Goal: Navigation & Orientation: Find specific page/section

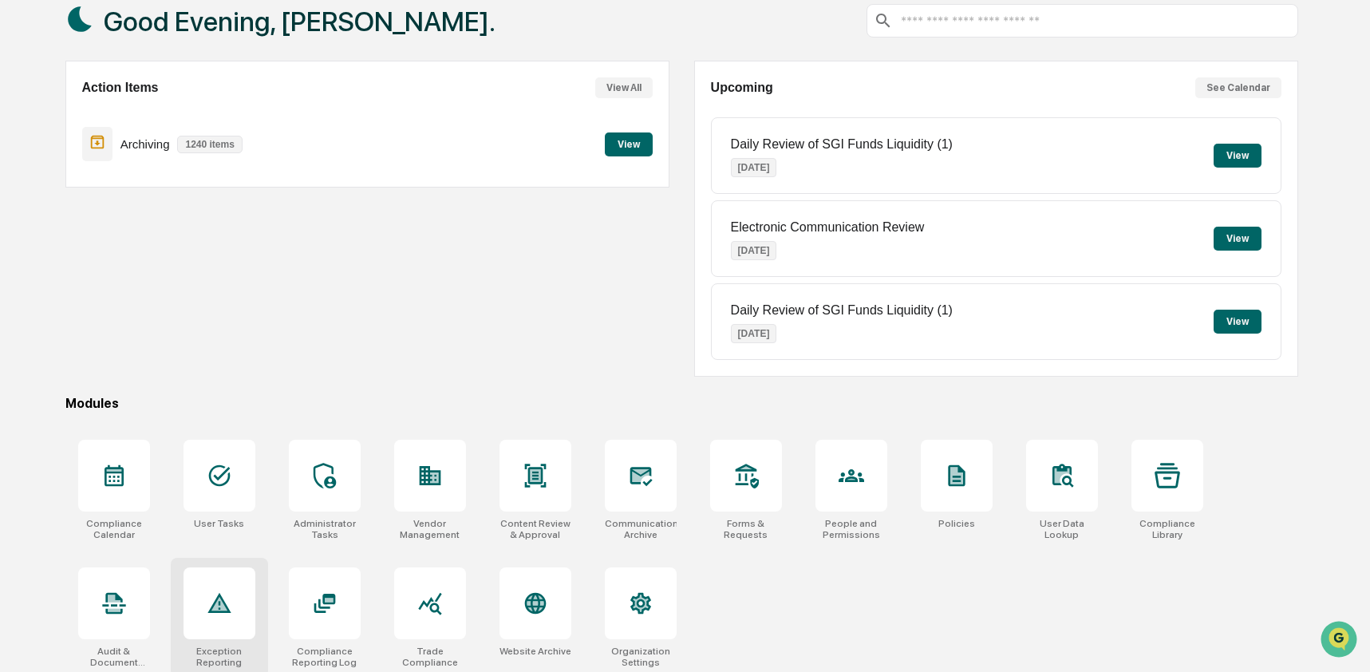
scroll to position [104, 0]
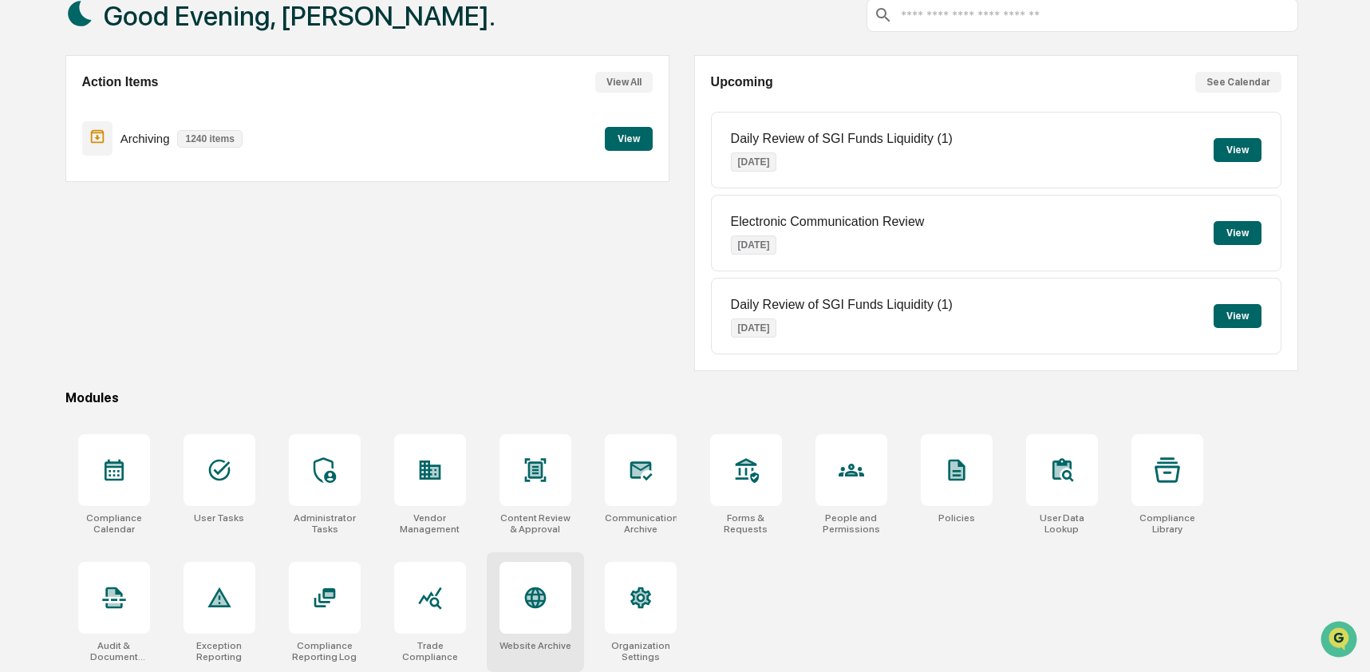
click at [535, 600] on icon at bounding box center [535, 597] width 17 height 17
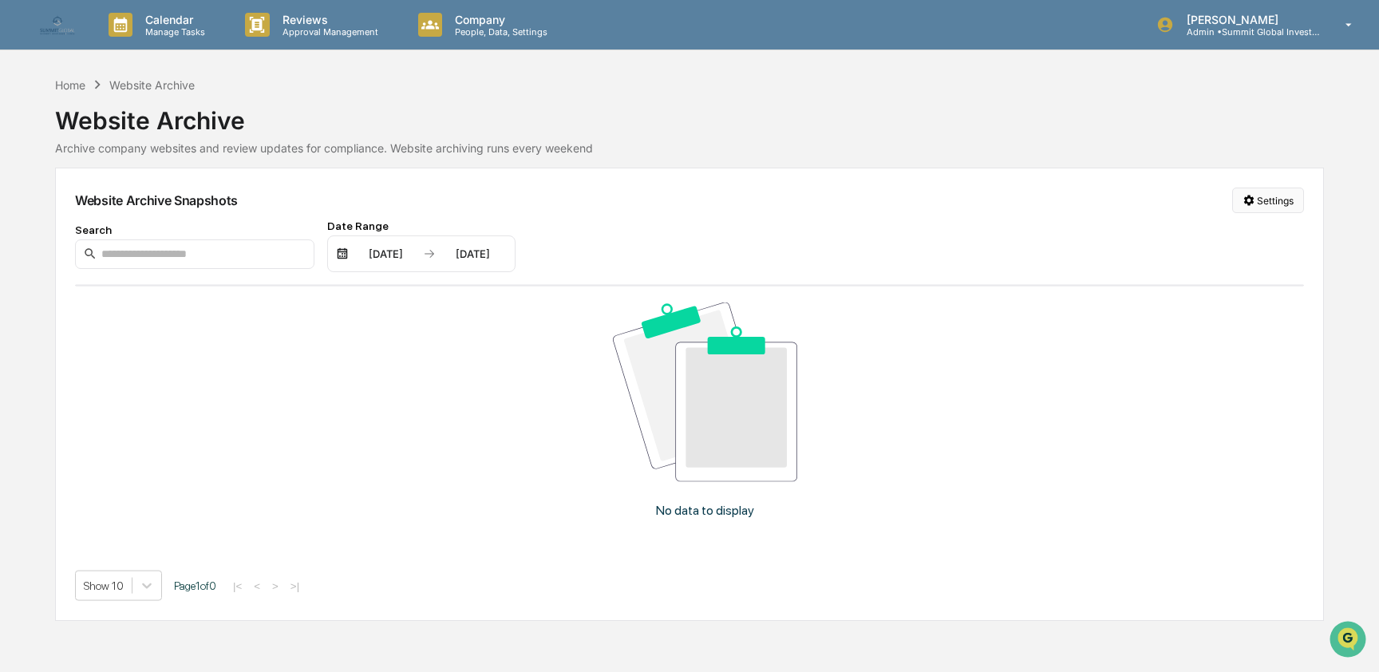
click at [1280, 201] on html "Calendar Manage Tasks Reviews Approval Management Company People, Data, Setting…" at bounding box center [689, 336] width 1379 height 672
click at [1282, 237] on div "Manage Archived Websites" at bounding box center [1265, 233] width 180 height 26
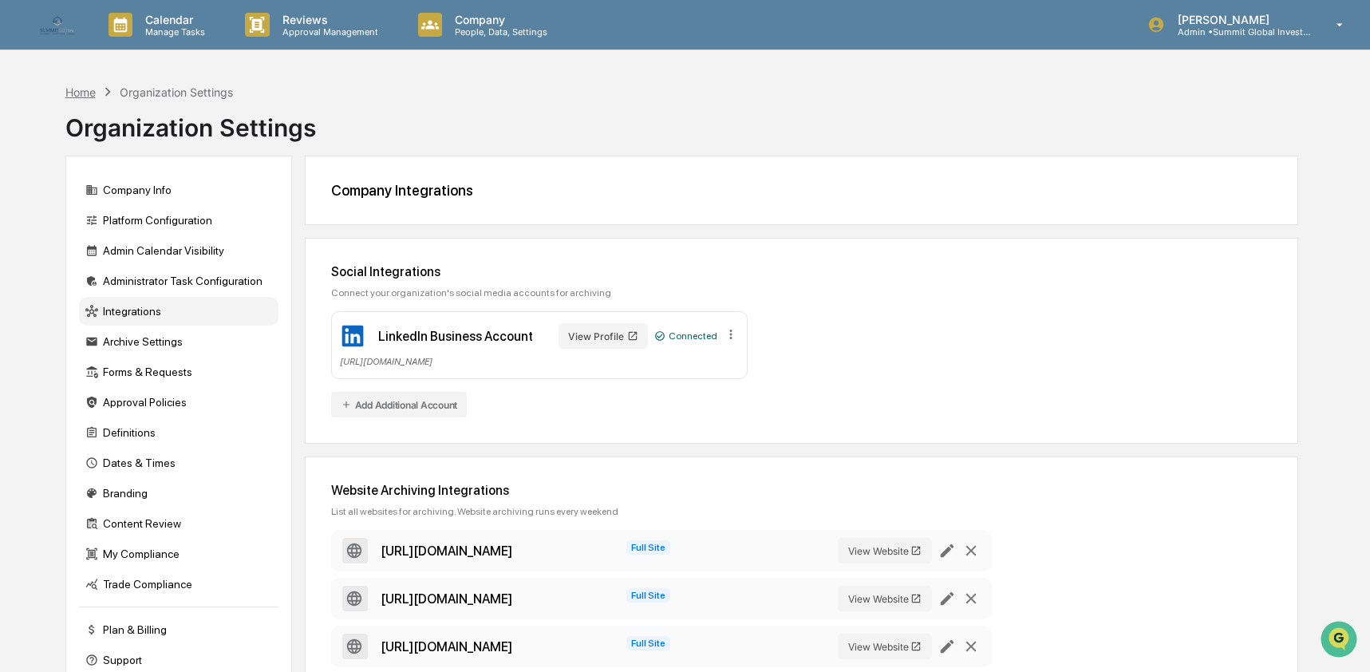
click at [85, 89] on div "Home" at bounding box center [80, 92] width 30 height 14
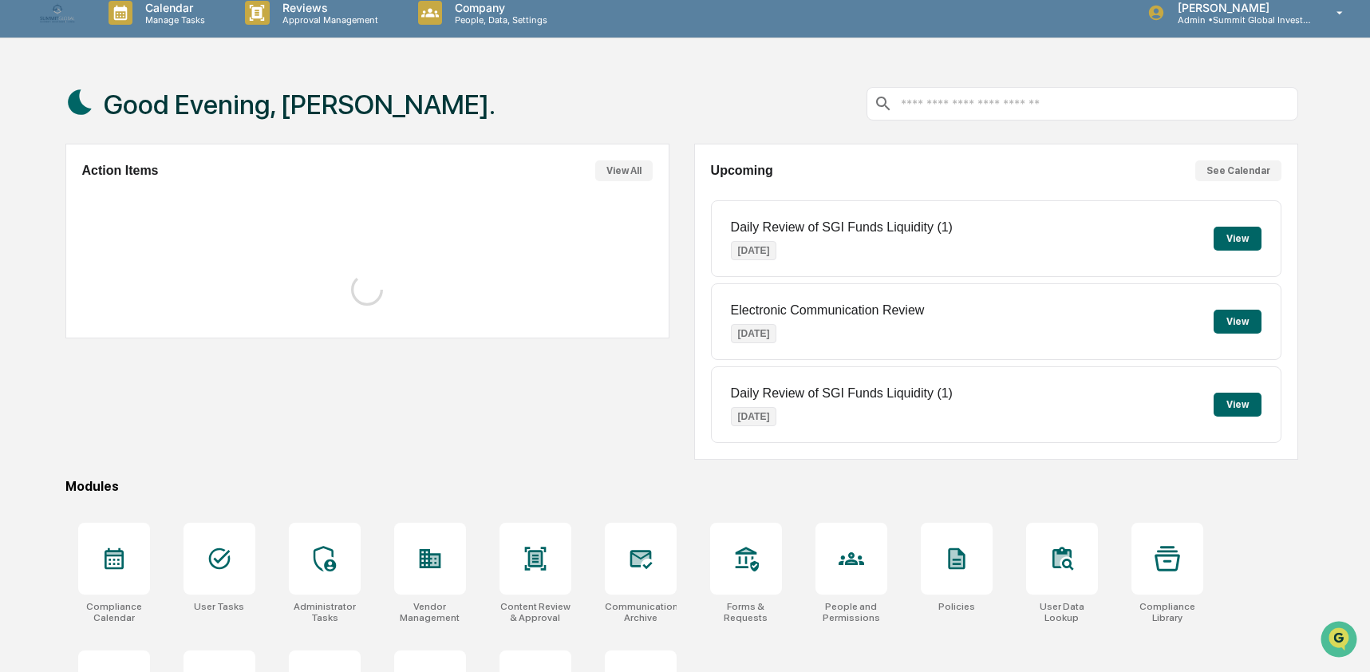
scroll to position [104, 0]
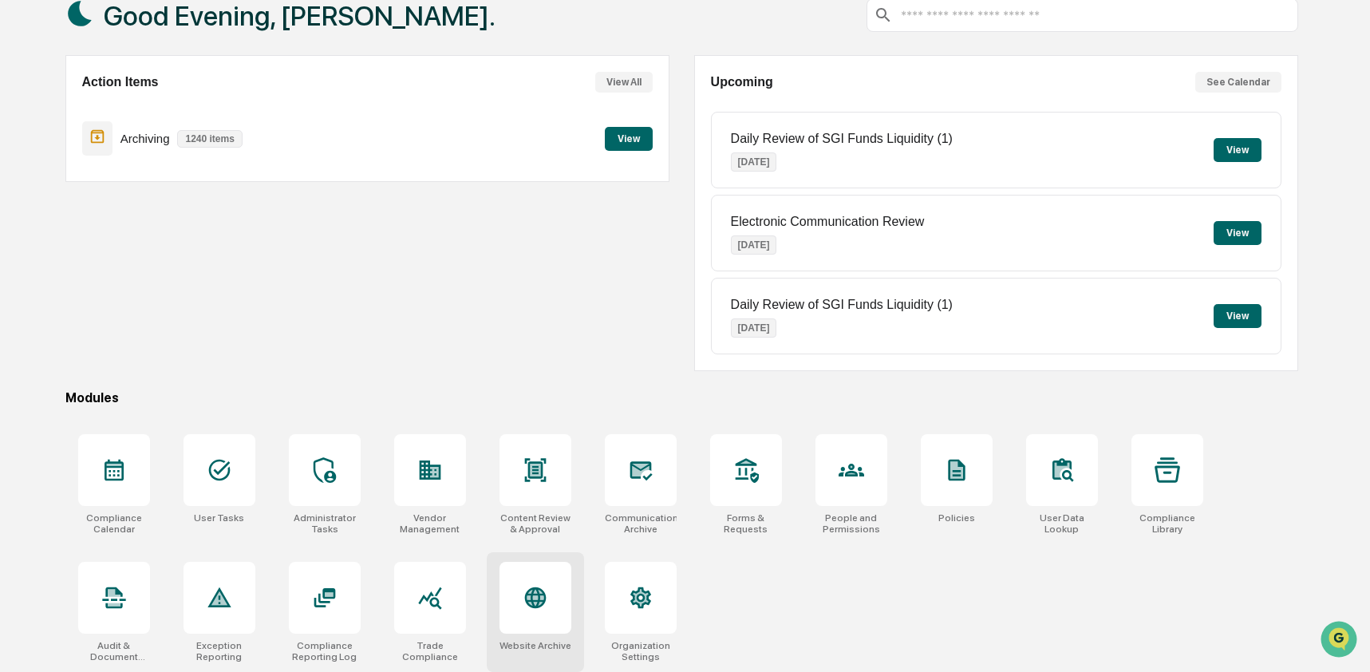
click at [549, 606] on div at bounding box center [535, 598] width 72 height 72
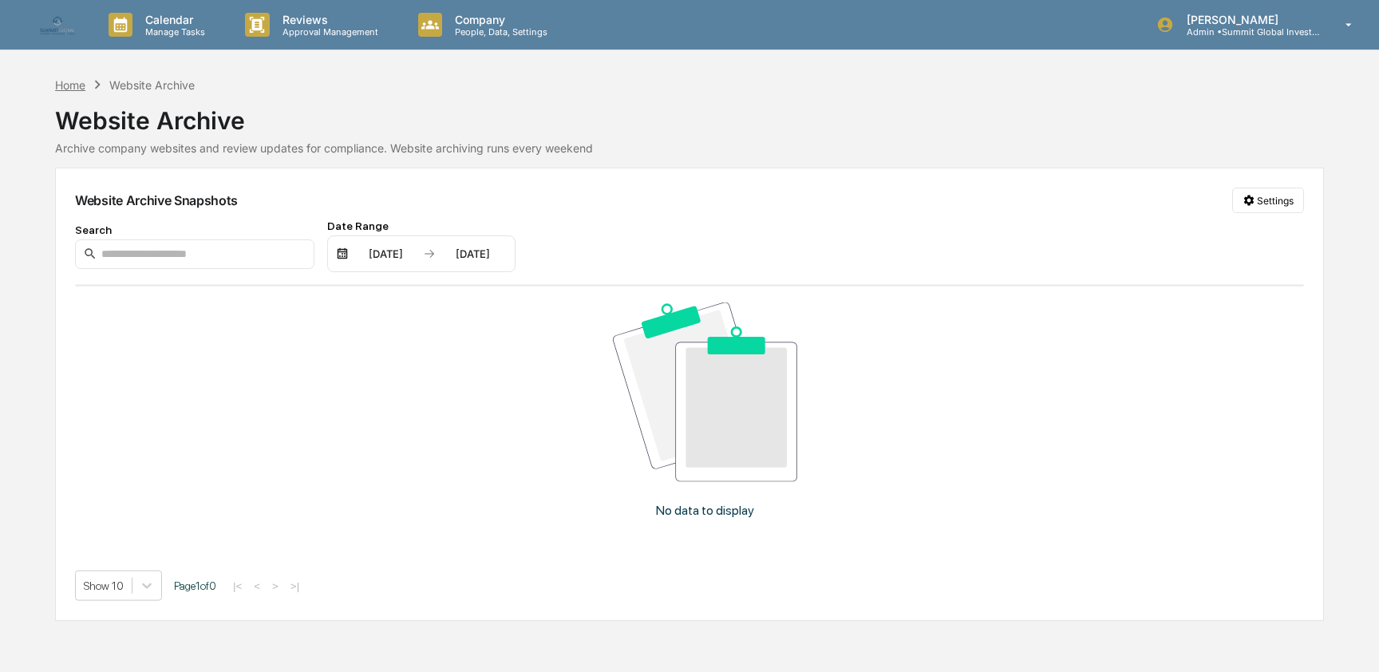
click at [73, 88] on div "Home" at bounding box center [70, 85] width 30 height 14
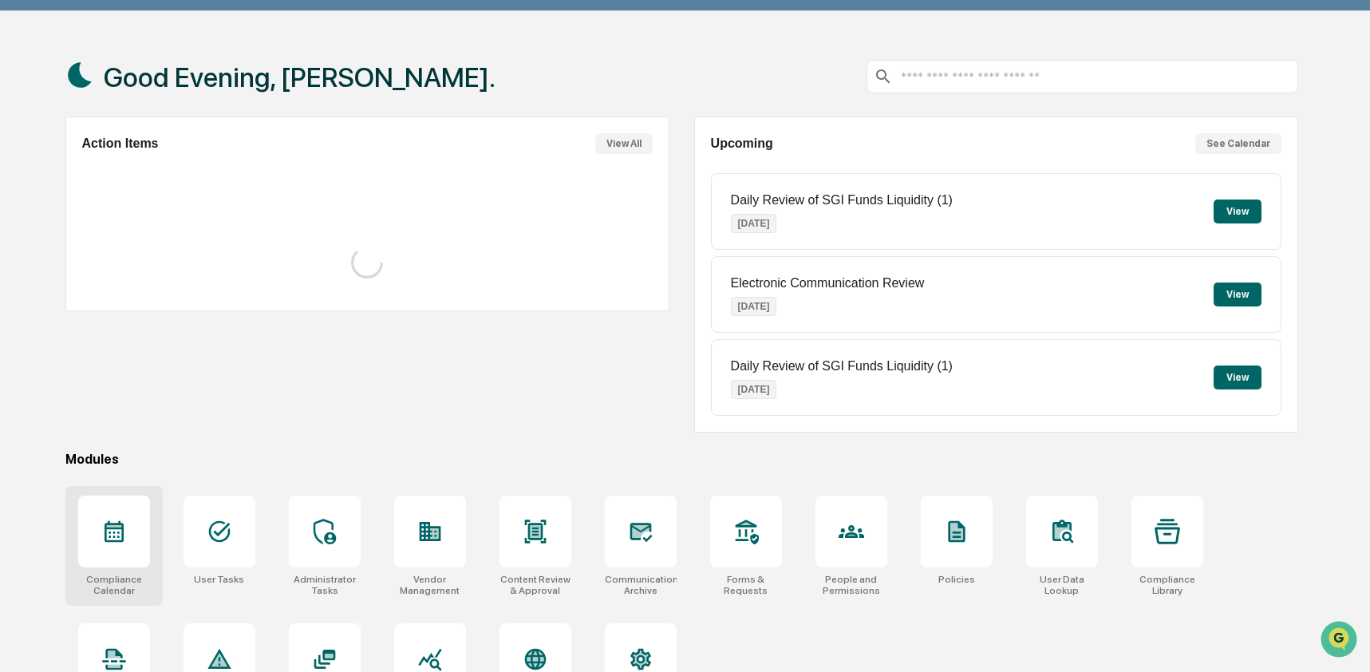
scroll to position [104, 0]
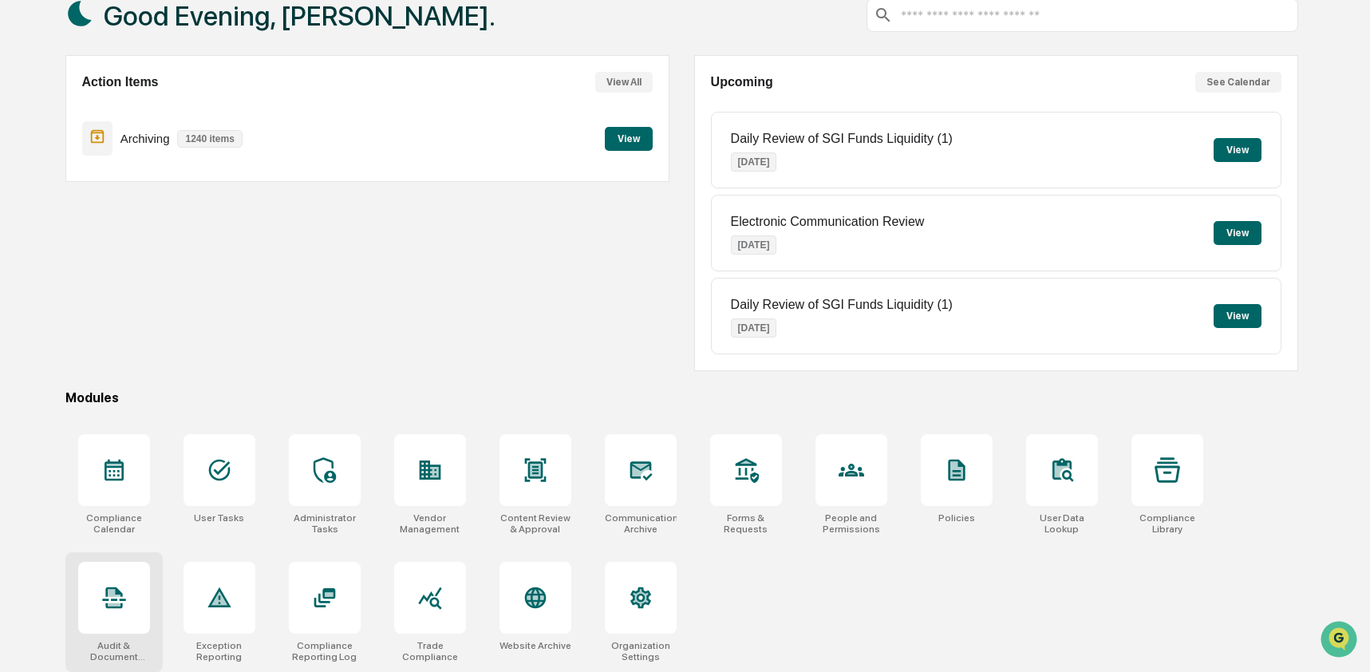
click at [111, 618] on div at bounding box center [114, 598] width 72 height 72
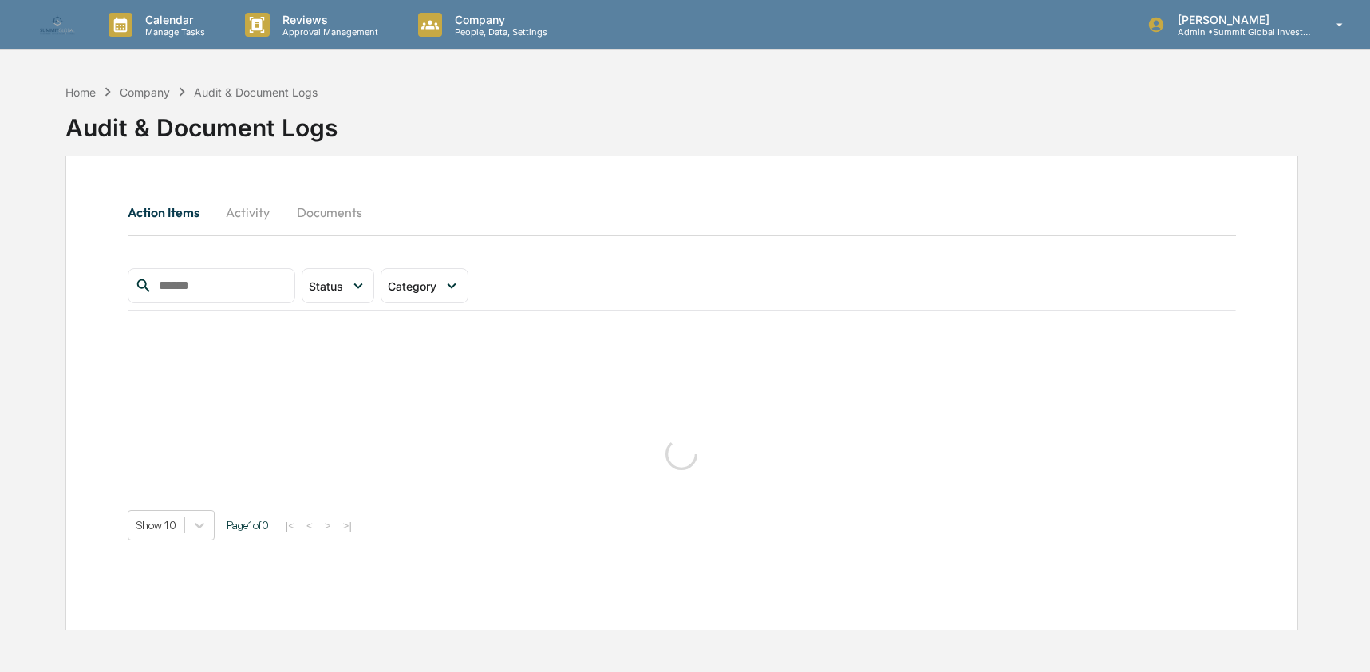
click at [239, 205] on button "Activity" at bounding box center [248, 212] width 72 height 38
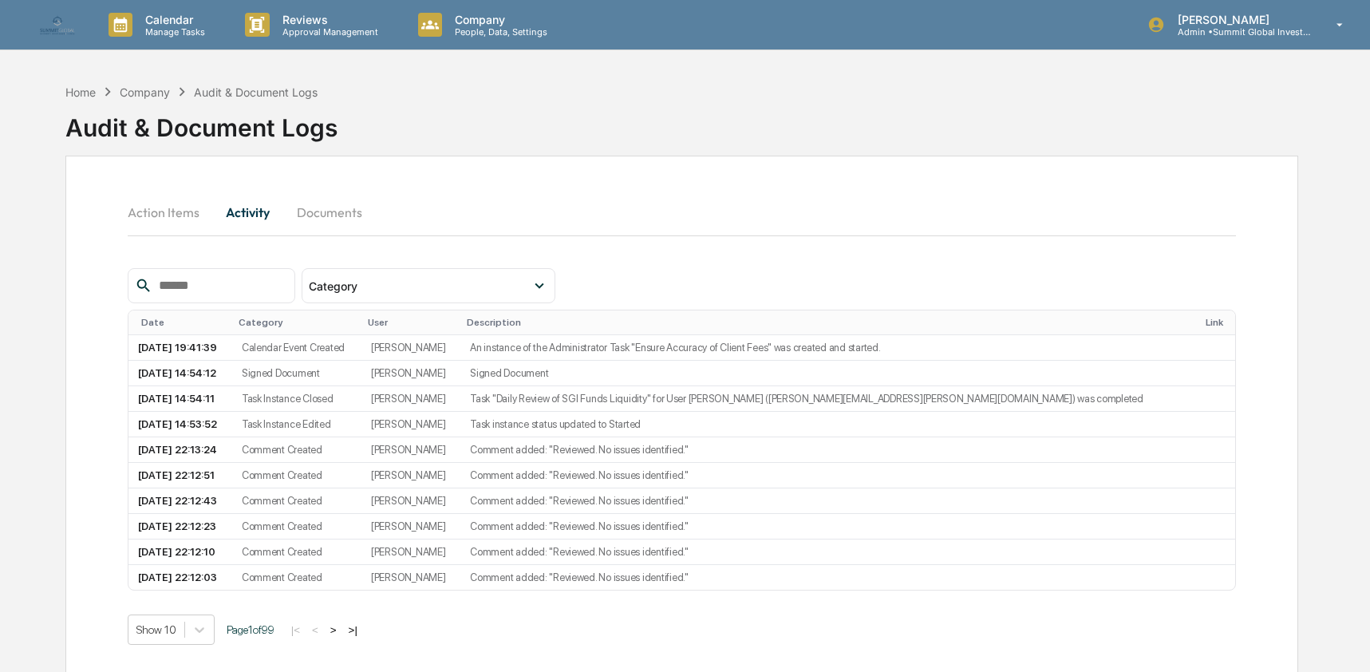
click at [237, 290] on input "text" at bounding box center [220, 285] width 136 height 21
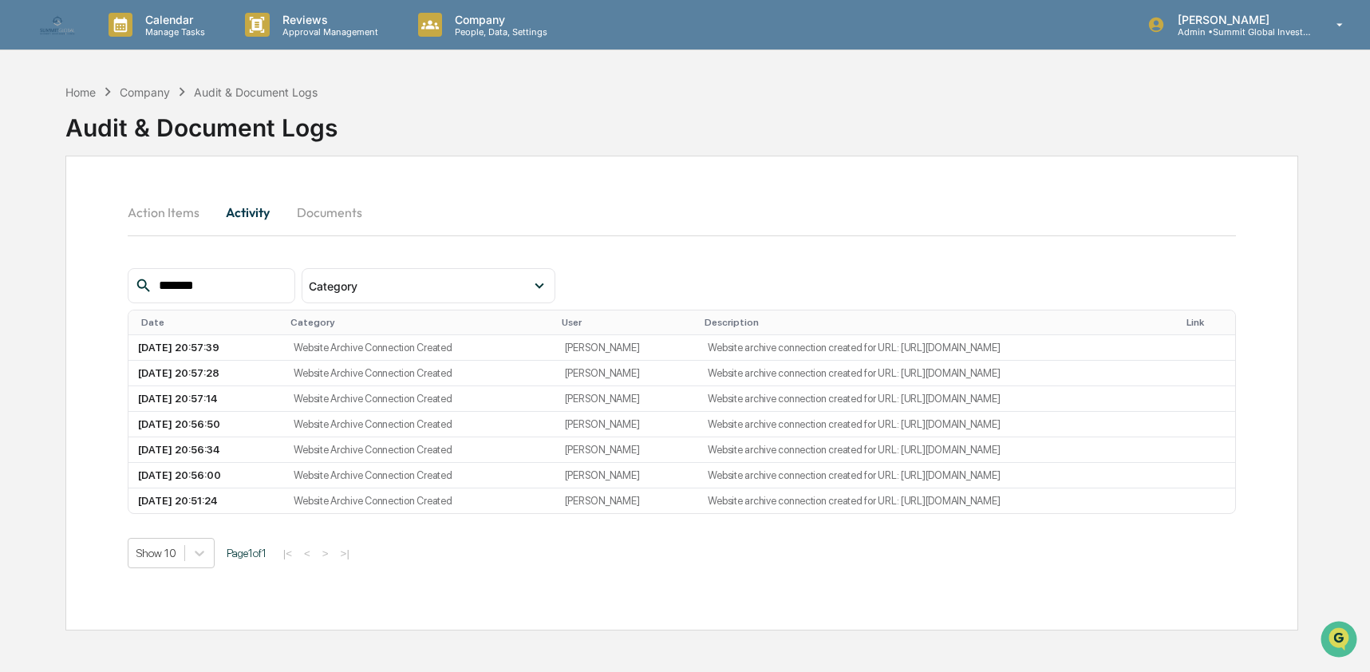
type input "*******"
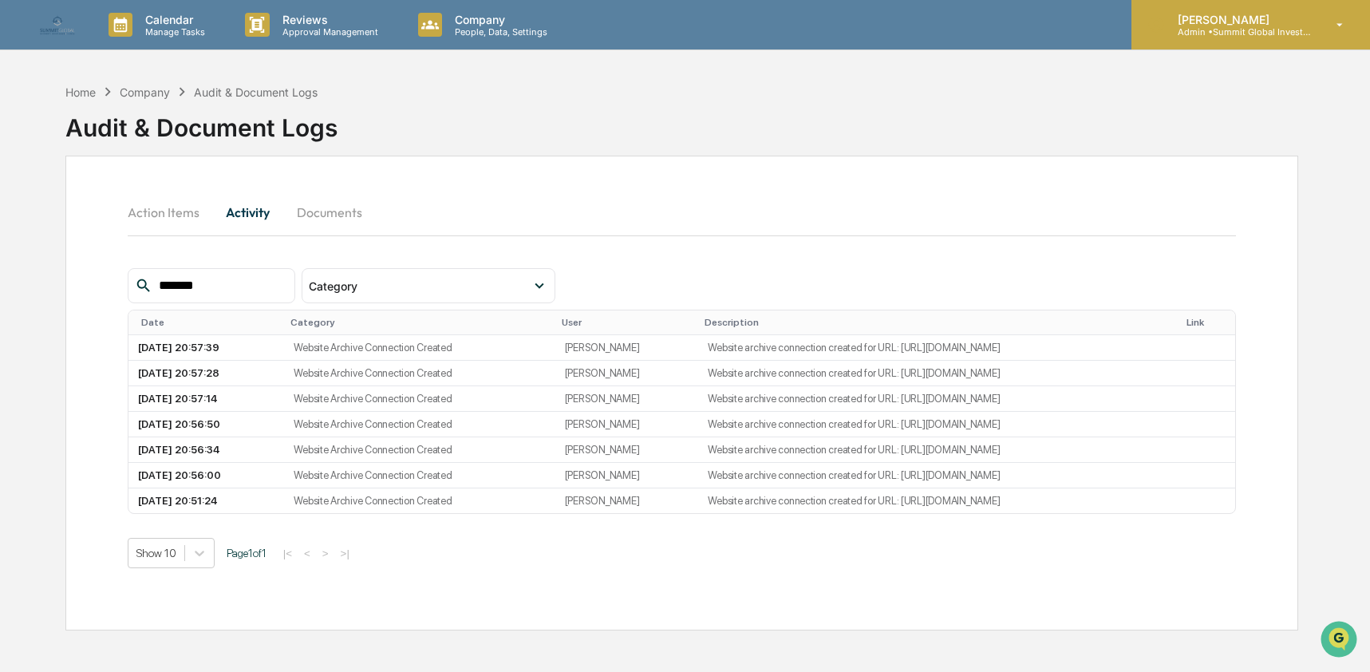
click at [1234, 35] on p "Admin • Summit Global Investments" at bounding box center [1239, 31] width 148 height 11
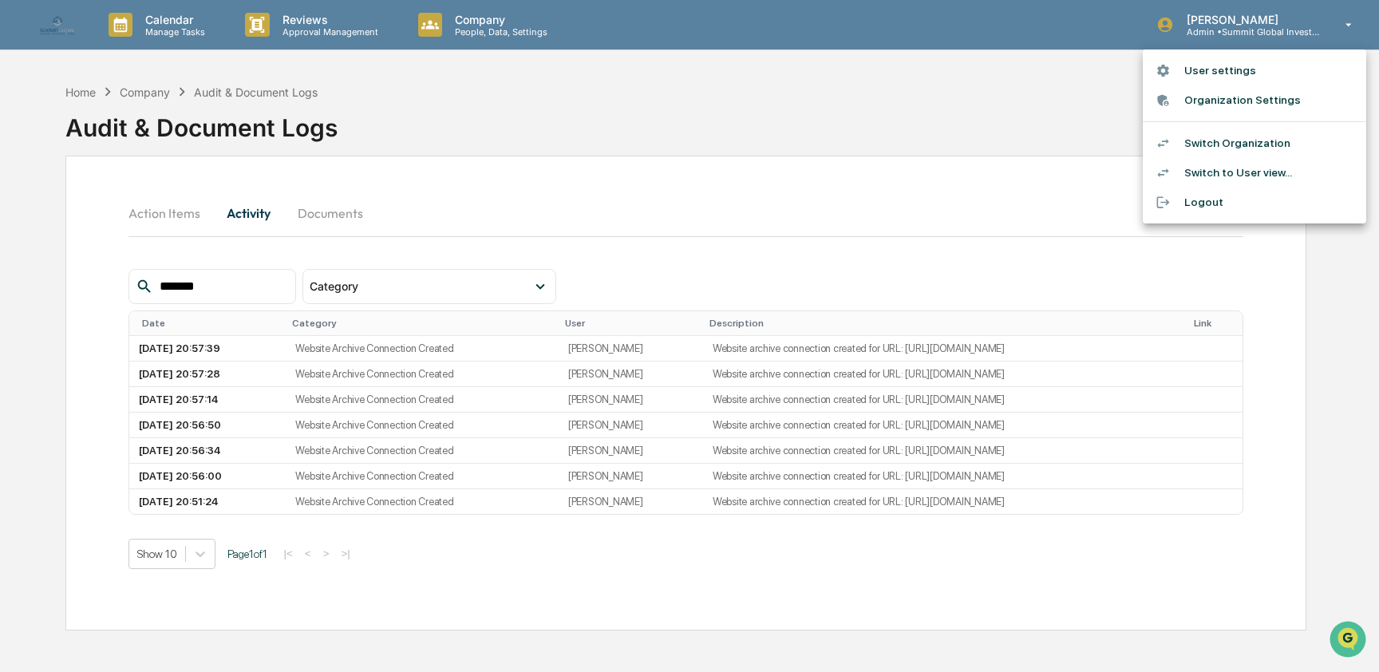
click at [1254, 150] on li "Switch Organization" at bounding box center [1254, 143] width 223 height 30
